Goal: Information Seeking & Learning: Learn about a topic

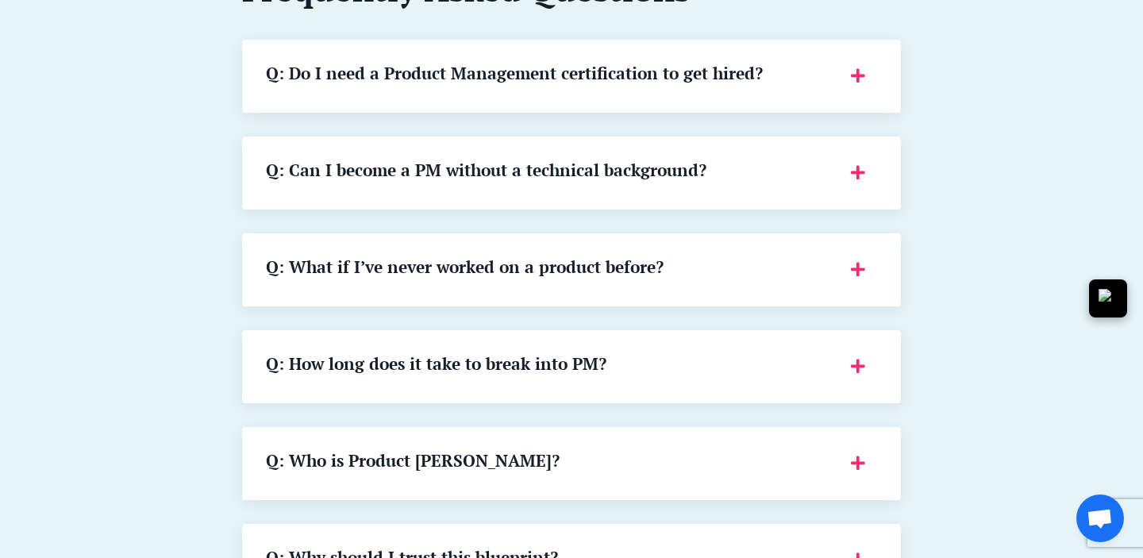
scroll to position [2054, 0]
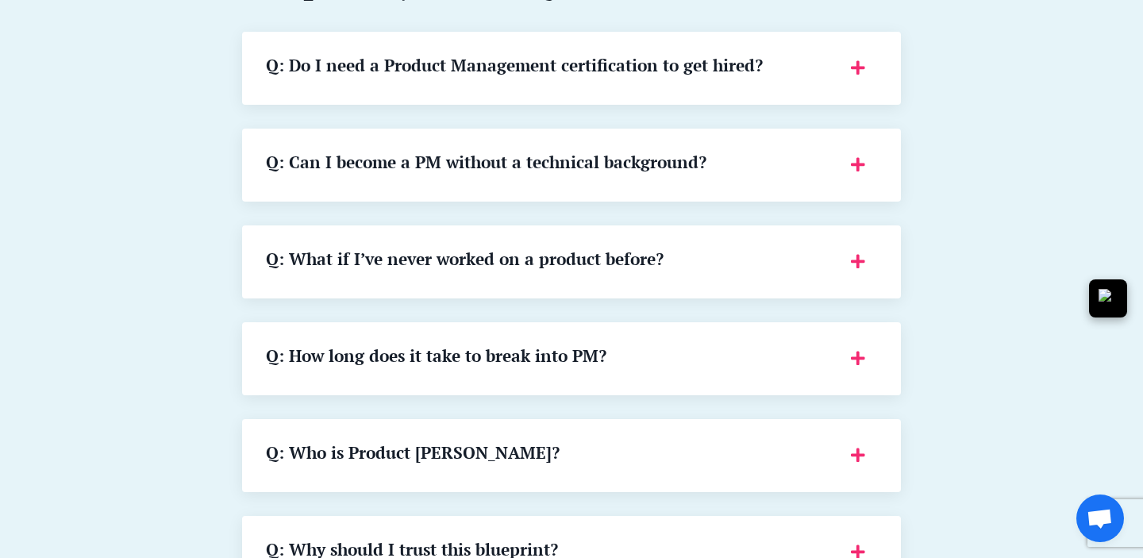
click at [392, 252] on h5 "Q: What if I’ve never worked on a product before?" at bounding box center [549, 259] width 566 height 20
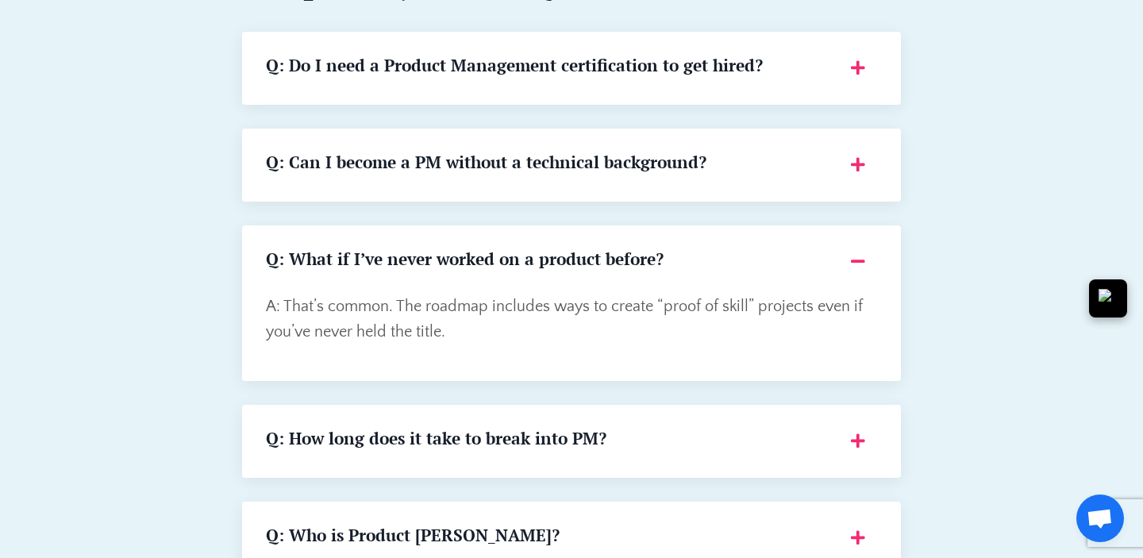
click at [392, 252] on h5 "Q: What if I’ve never worked on a product before?" at bounding box center [549, 259] width 566 height 20
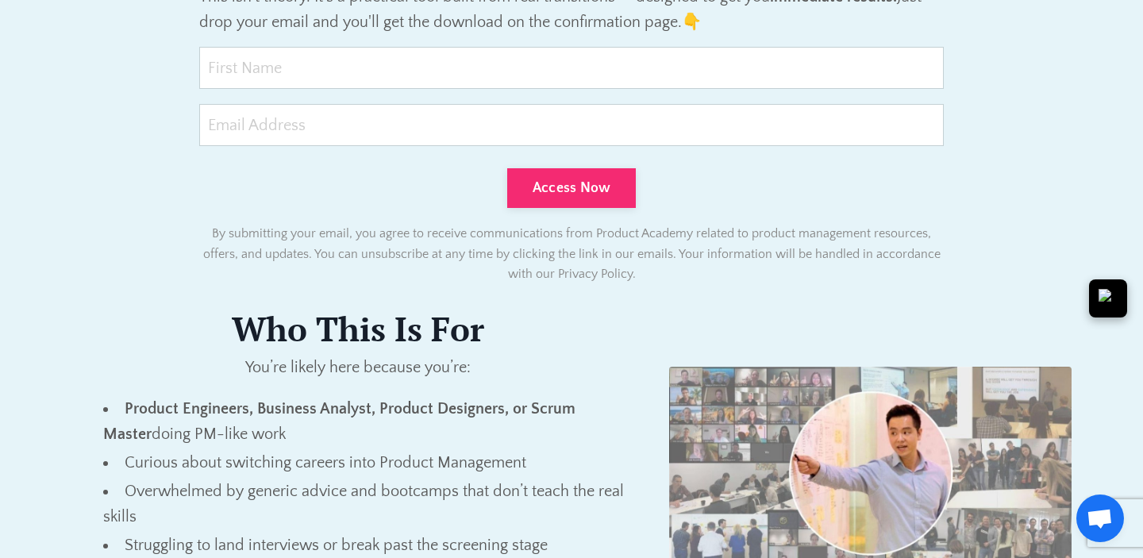
scroll to position [1360, 0]
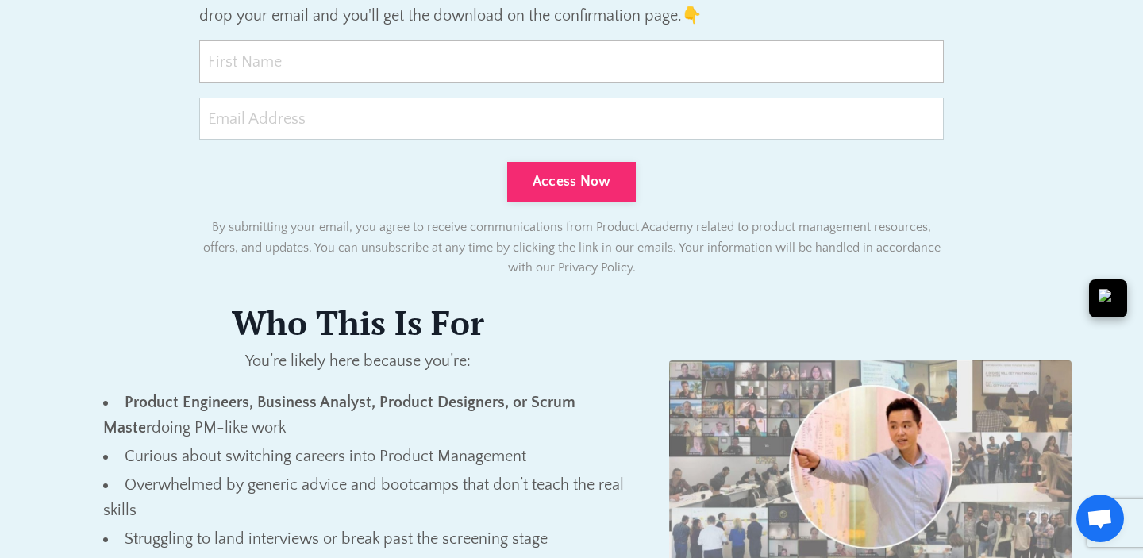
click at [381, 74] on input "text" at bounding box center [571, 61] width 745 height 42
type input "[PERSON_NAME]"
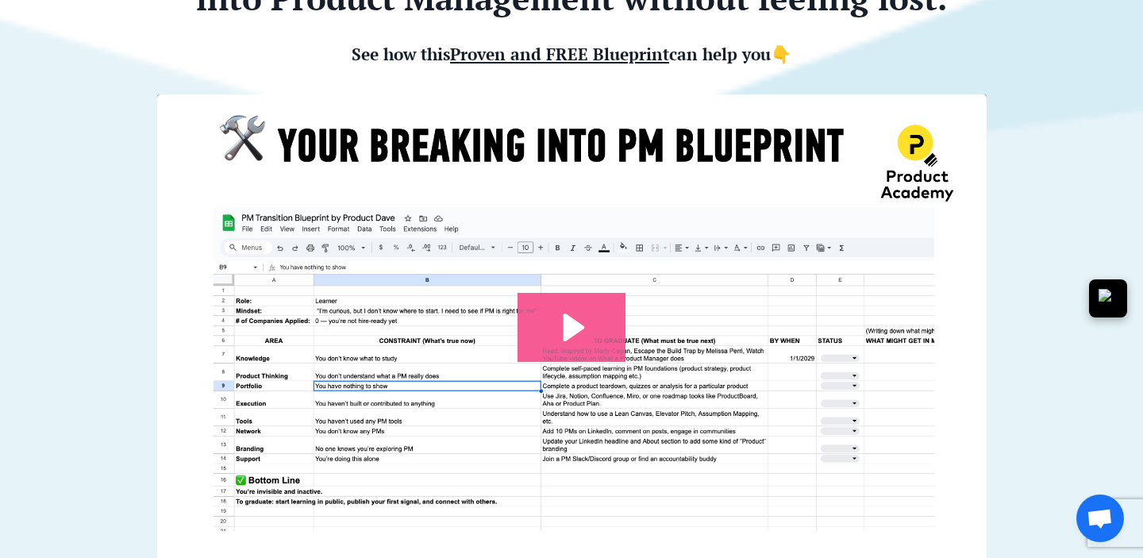
scroll to position [381, 0]
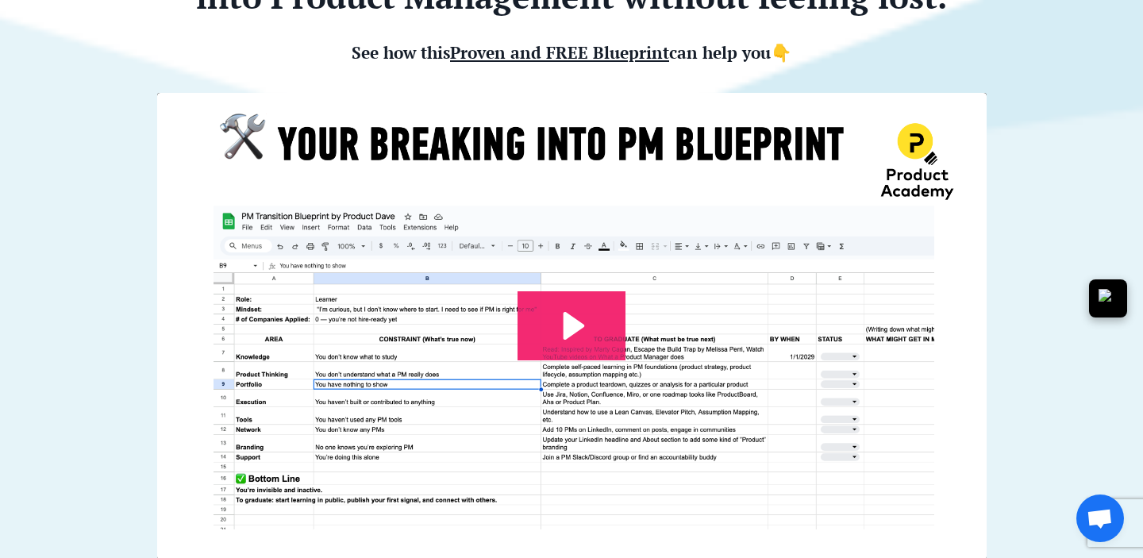
type input "[EMAIL_ADDRESS][DOMAIN_NAME]"
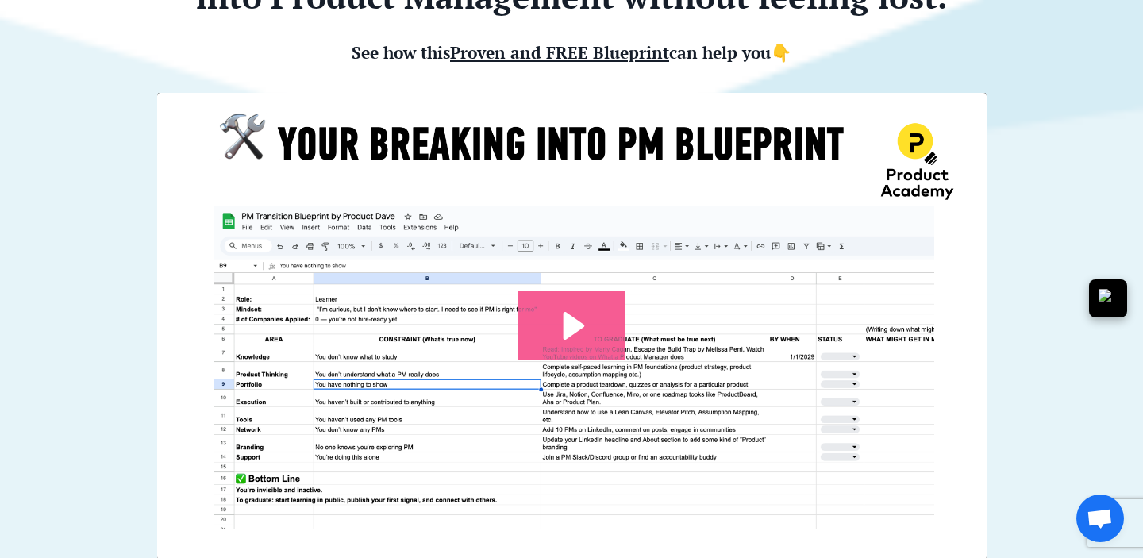
click at [598, 306] on icon "Play Video: file-uploads/sites/127338/video/7e45aa-001e-eb01-81e-76e7130611_Pro…" at bounding box center [572, 325] width 108 height 69
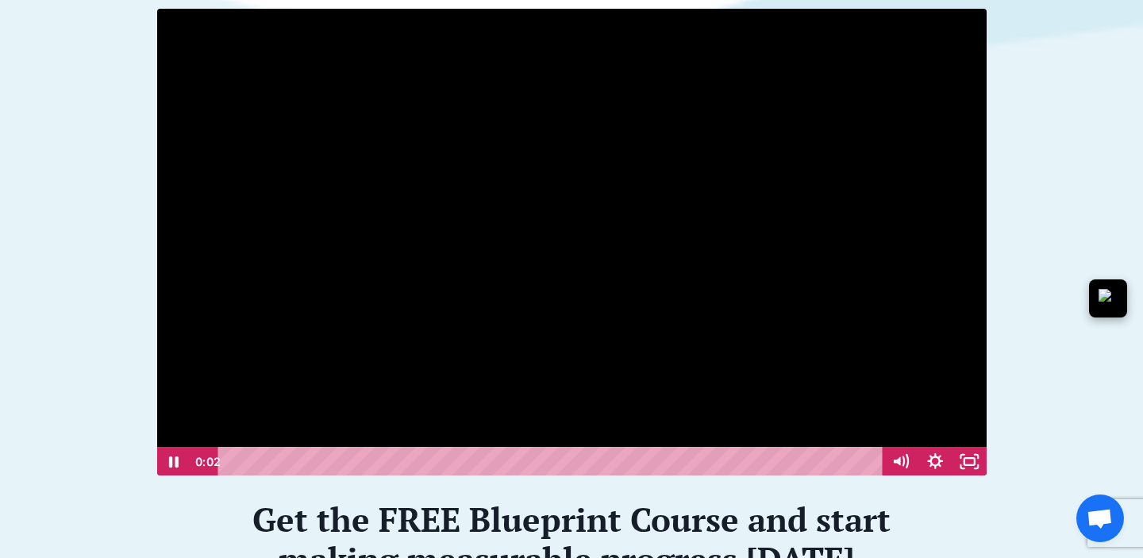
scroll to position [468, 0]
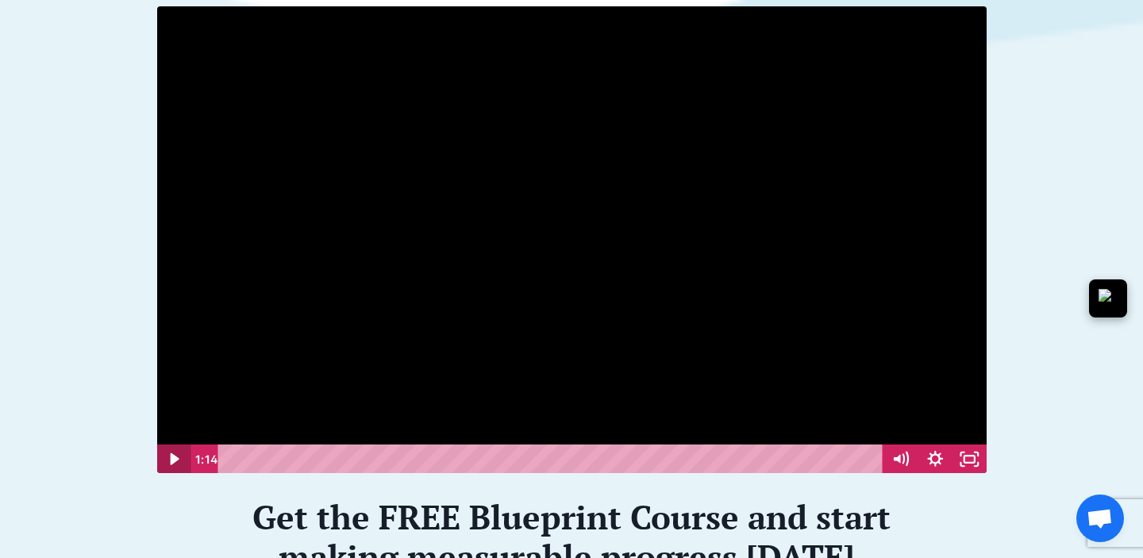
click at [171, 453] on icon "Play Video" at bounding box center [174, 459] width 9 height 12
click at [169, 453] on icon "Play Video" at bounding box center [174, 459] width 35 height 29
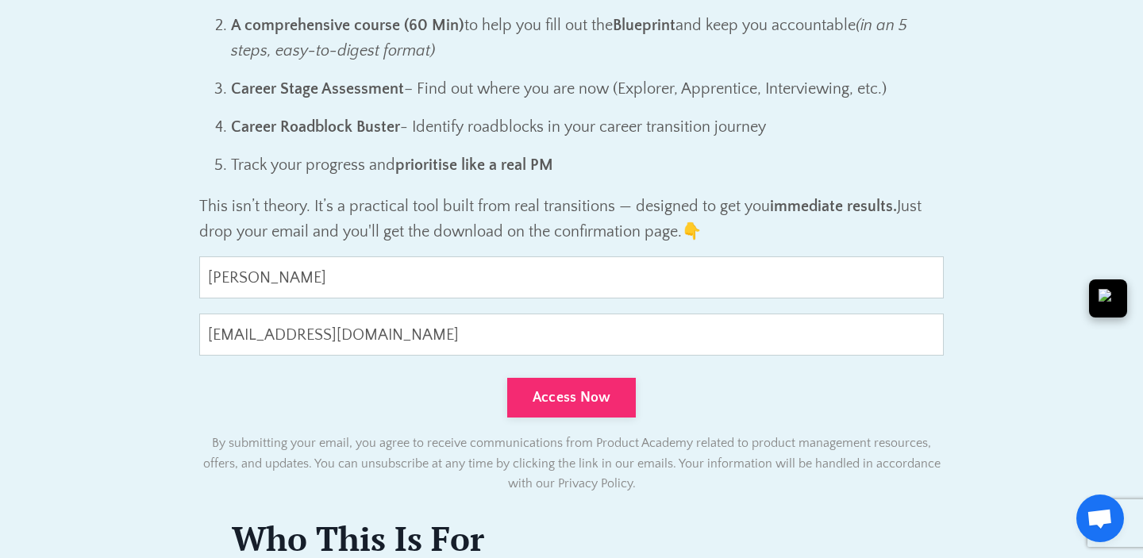
scroll to position [1311, 0]
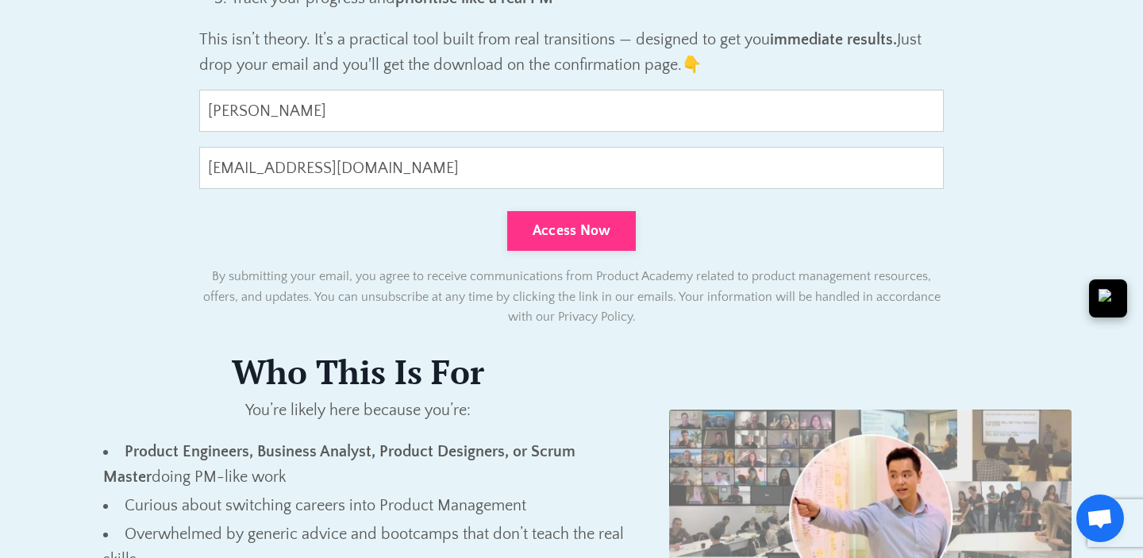
click at [543, 240] on button "Access Now" at bounding box center [571, 231] width 129 height 40
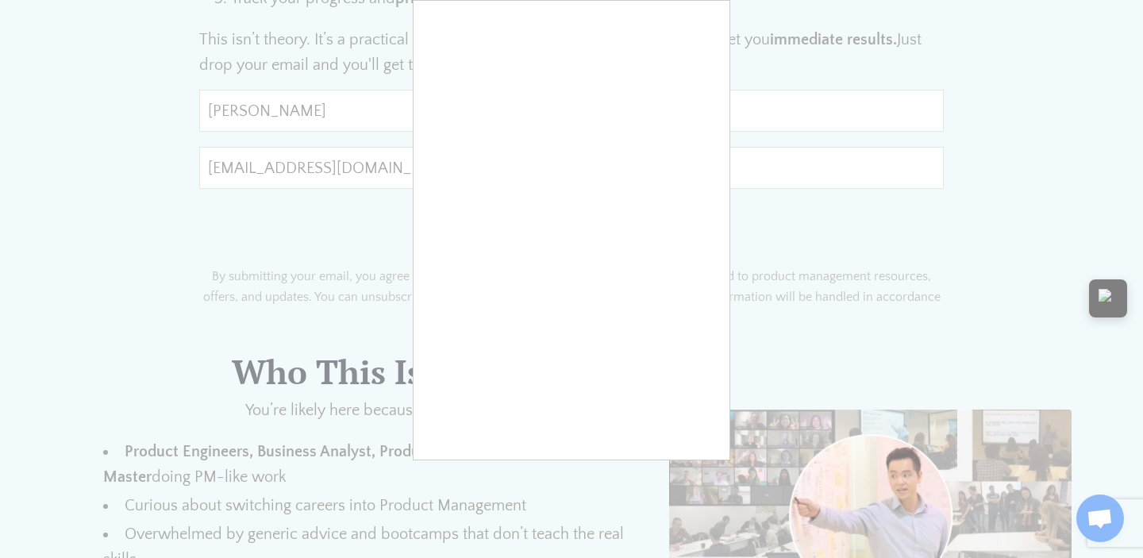
type input "0cAFcWeA5HMENvXsOTxeHtyTjvv-eGQtxlwXW8Xitj1enSVmpRso6OneeKjBec1zhYVaPv65Ksfv_V5…"
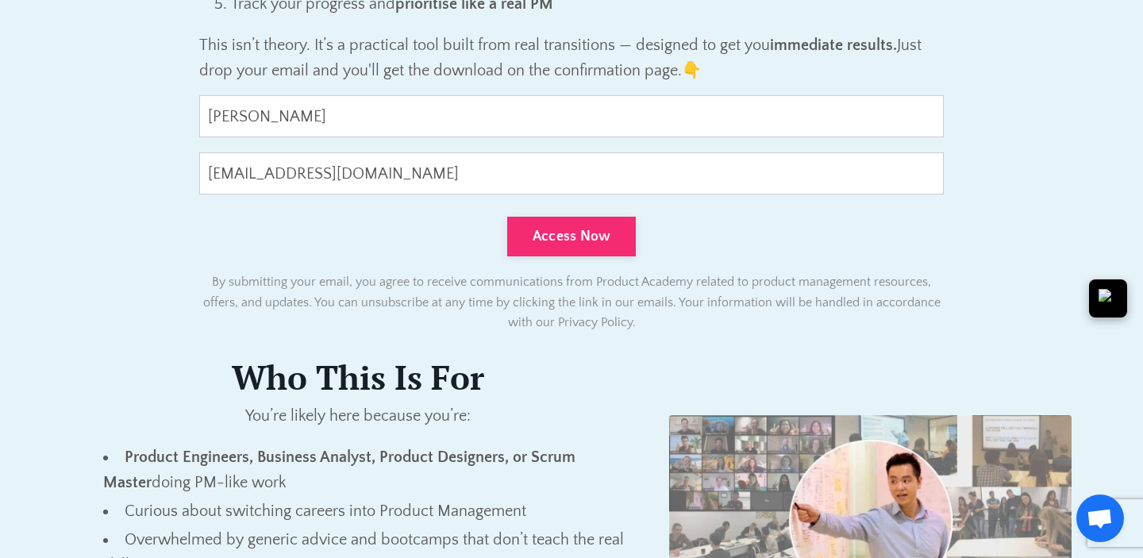
scroll to position [1304, 0]
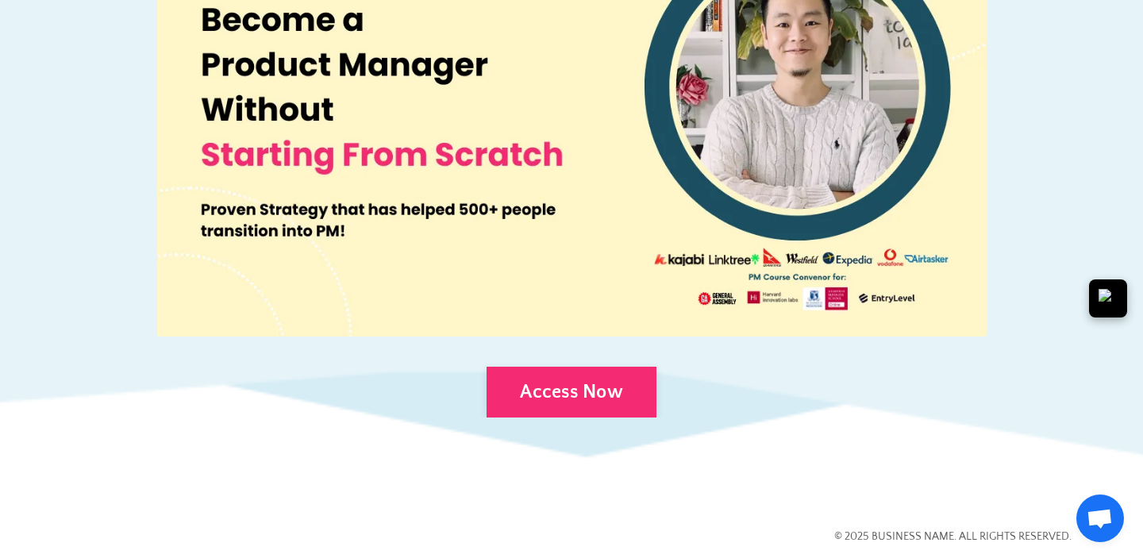
scroll to position [1191, 0]
